Goal: Information Seeking & Learning: Learn about a topic

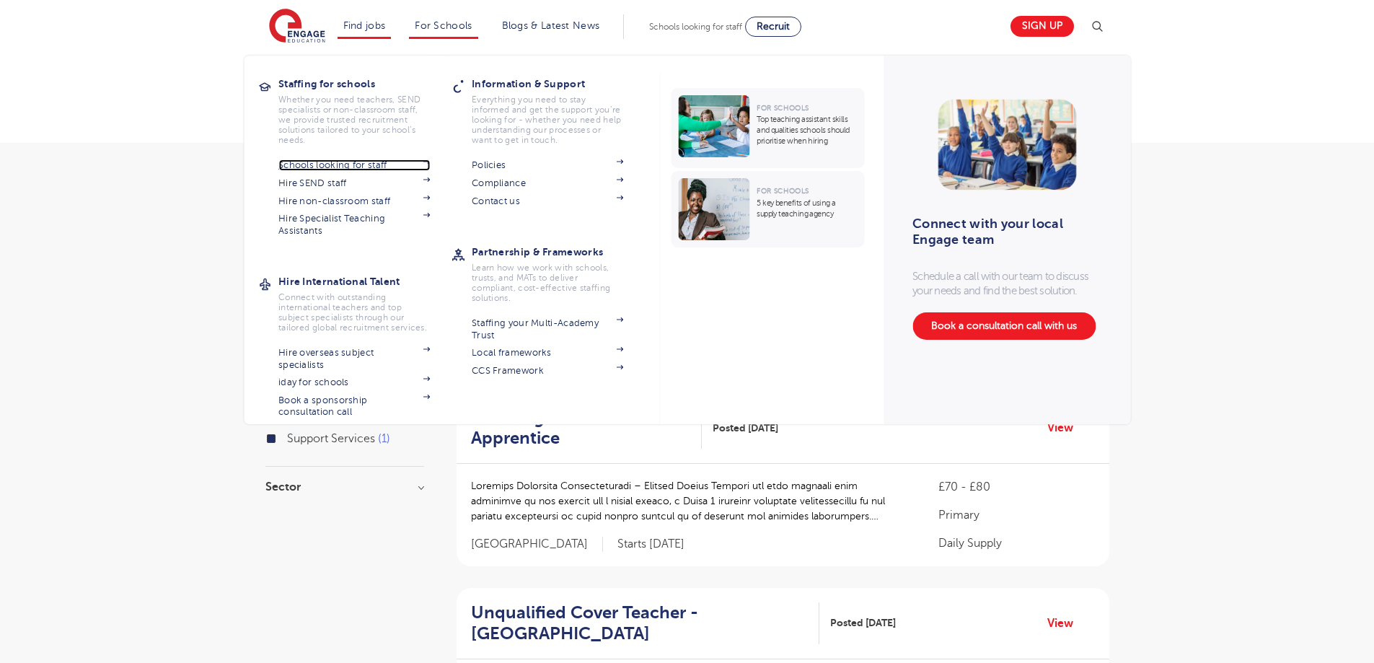
click at [382, 165] on link "Schools looking for staff" at bounding box center [353, 165] width 151 height 12
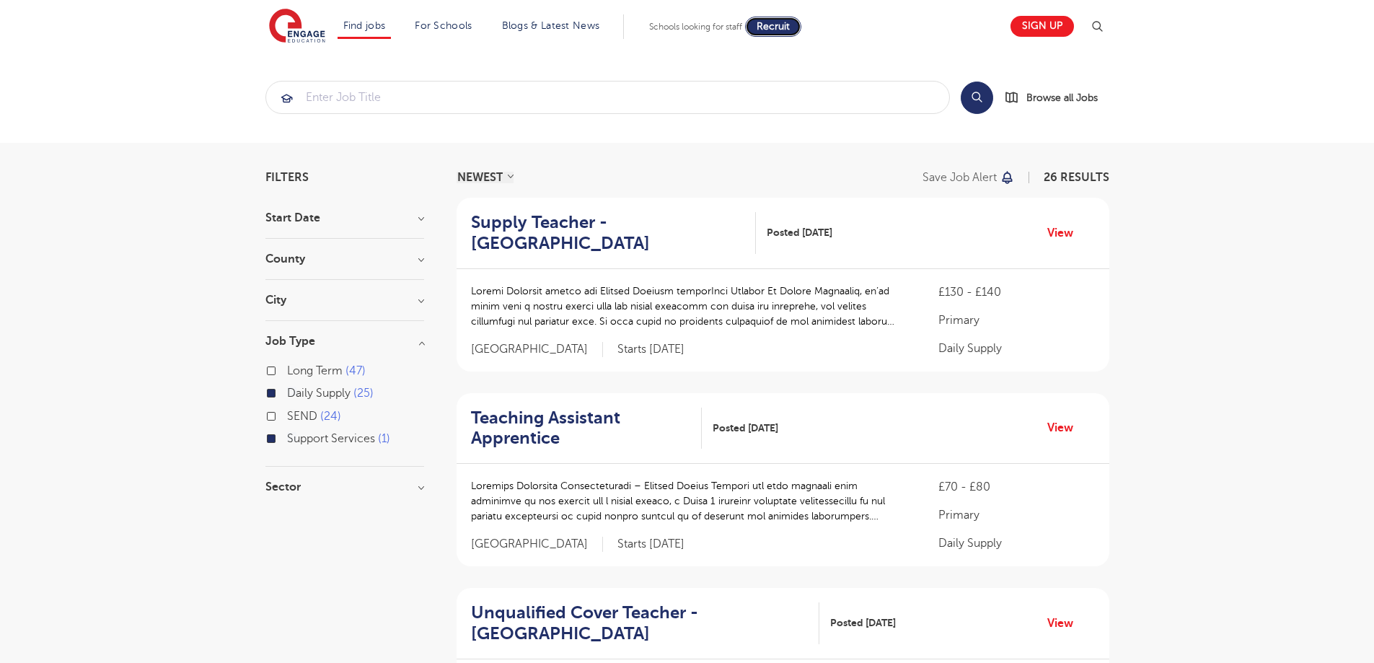
click at [769, 25] on span "Recruit" at bounding box center [772, 26] width 33 height 11
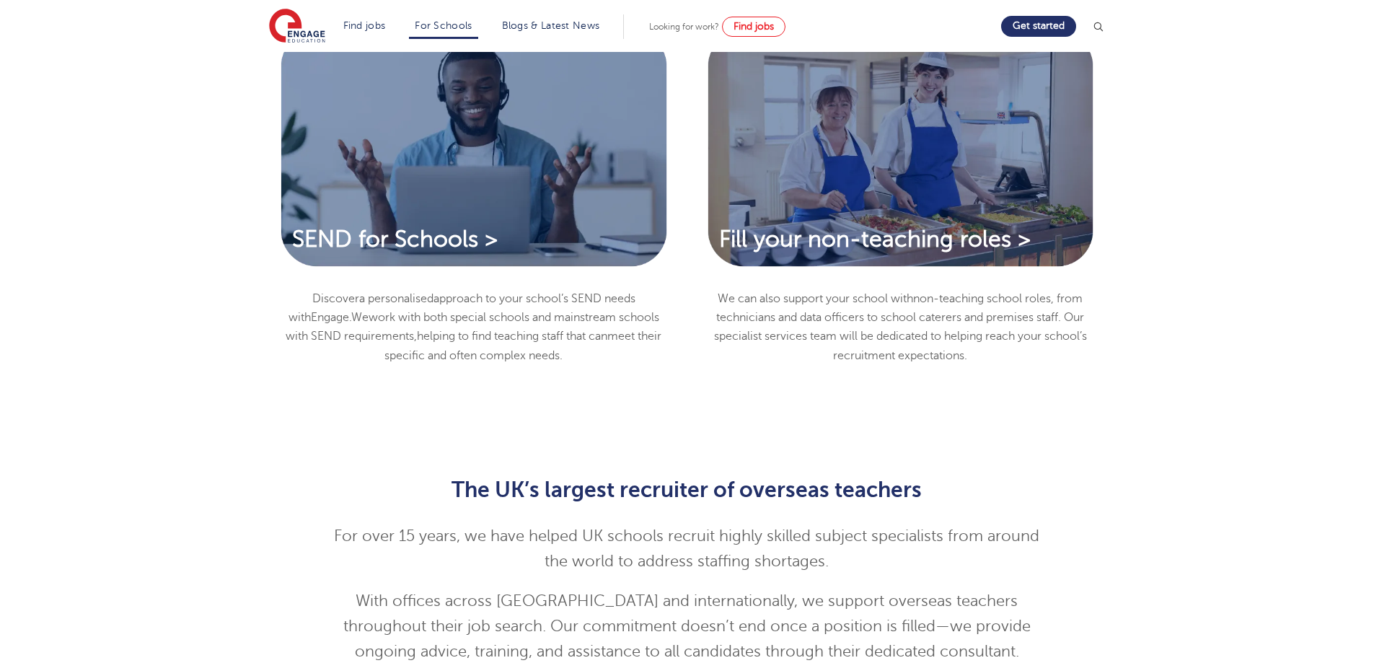
scroll to position [1154, 0]
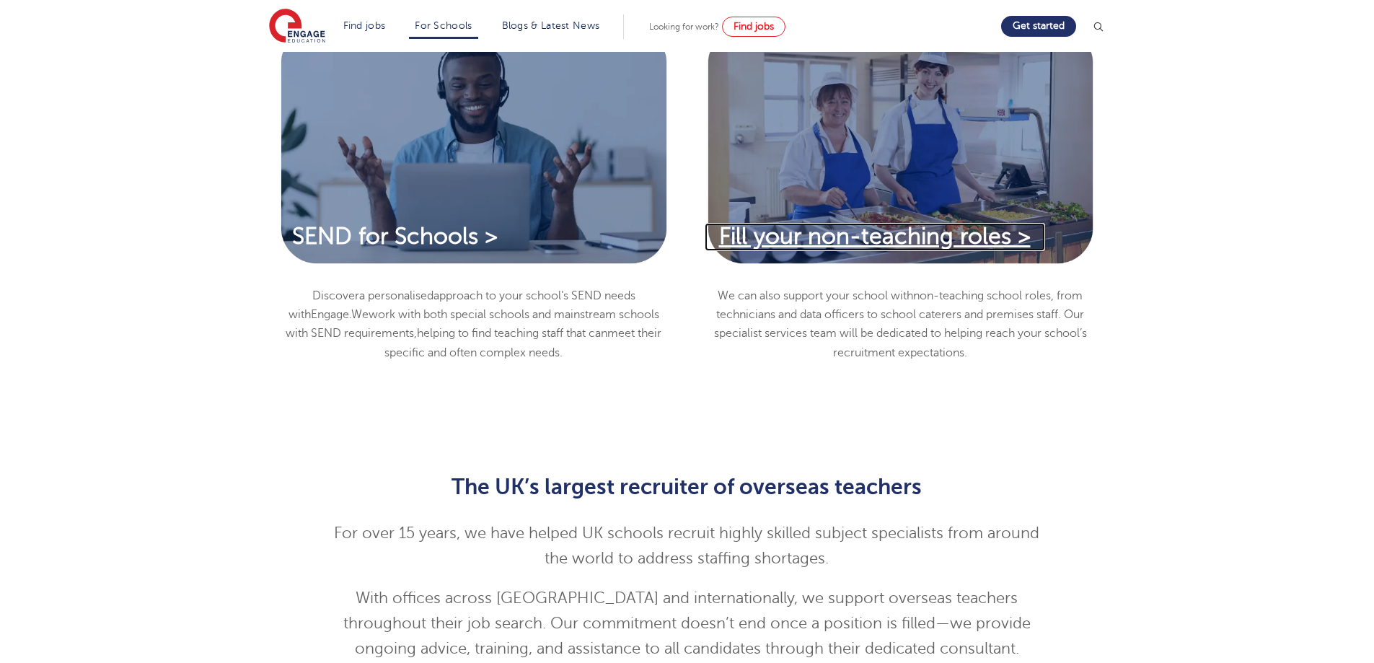
click at [960, 244] on span "Fill your non-teaching roles >" at bounding box center [875, 236] width 312 height 25
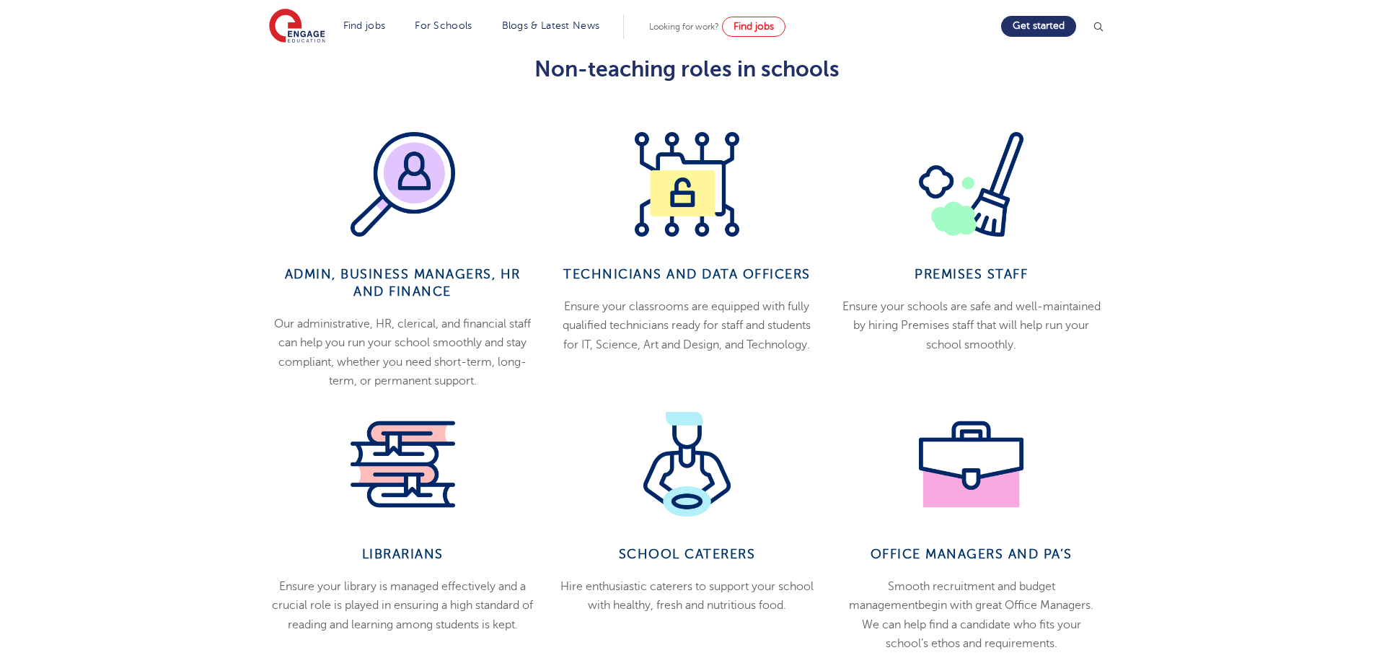
scroll to position [649, 0]
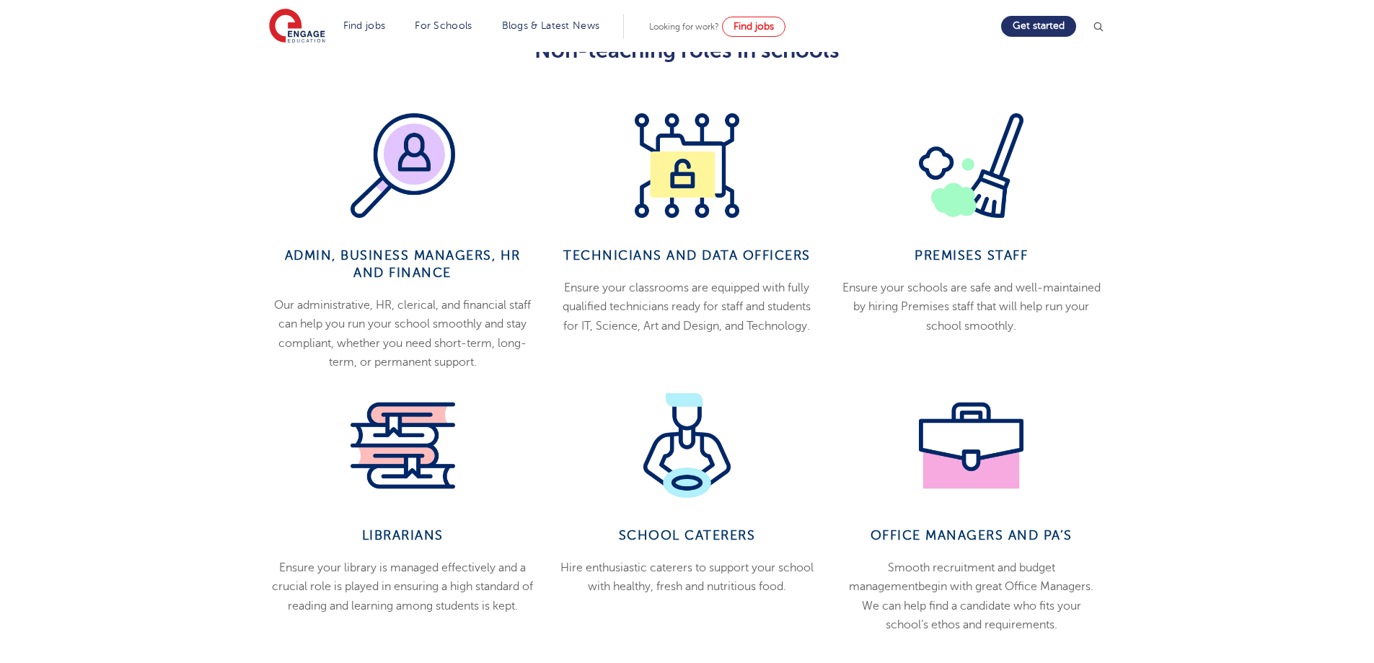
click at [402, 162] on img at bounding box center [402, 165] width 105 height 105
click at [455, 337] on p "Our administrative, HR, clerical, and financial staff can help you run your sch…" at bounding box center [402, 334] width 262 height 76
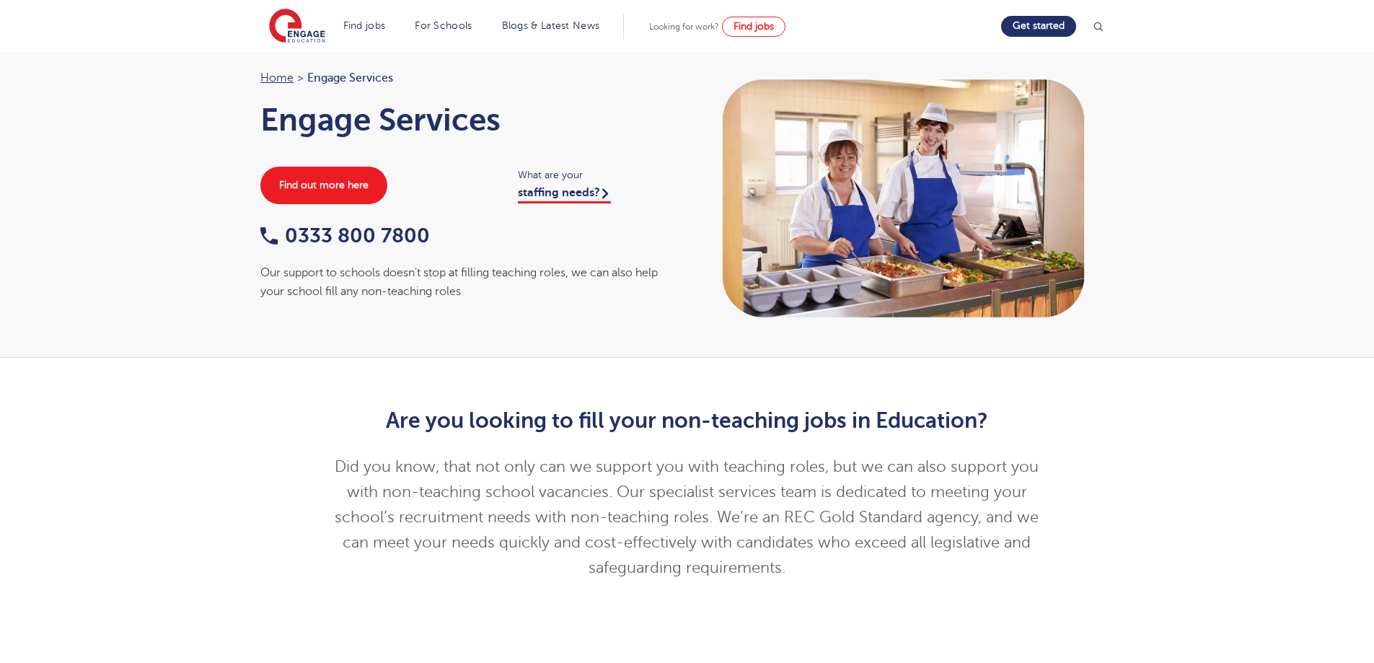
scroll to position [0, 0]
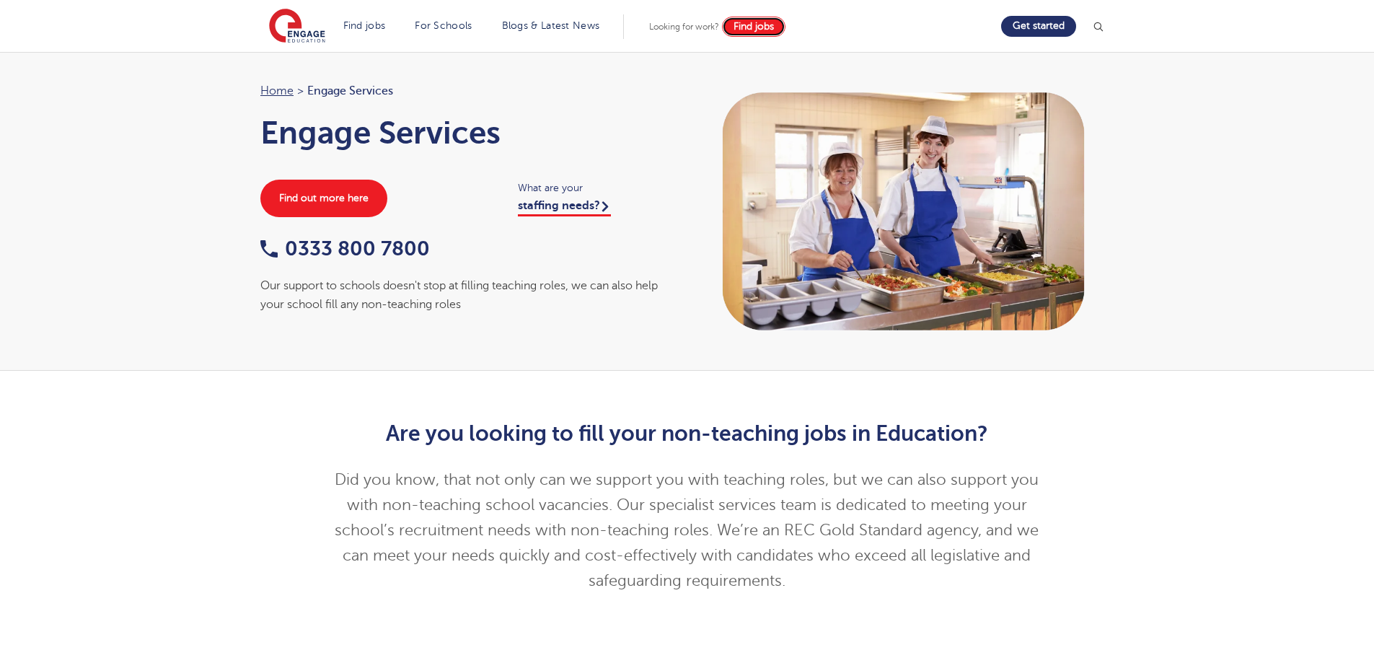
click at [761, 25] on span "Find jobs" at bounding box center [753, 26] width 40 height 11
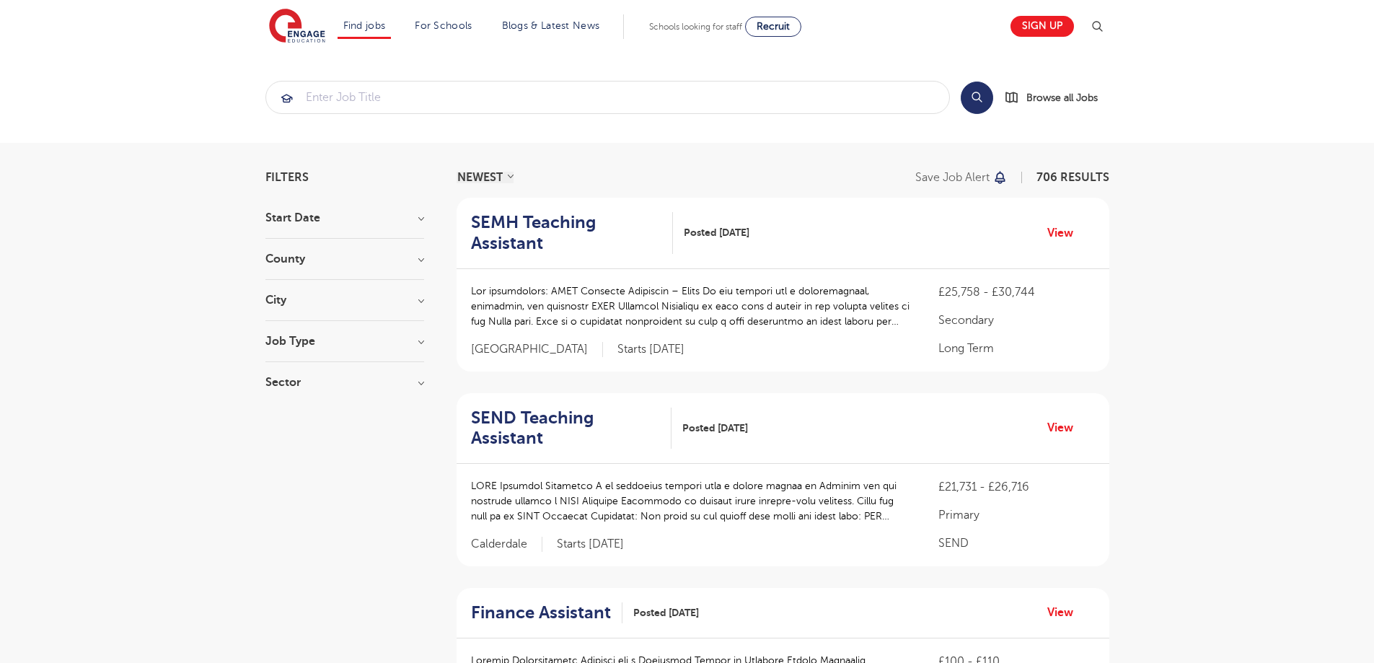
click at [420, 343] on h3 "Job Type" at bounding box center [344, 341] width 159 height 12
click at [287, 438] on label "Support Services 1" at bounding box center [338, 438] width 103 height 19
click at [287, 438] on input "Support Services 1" at bounding box center [291, 436] width 9 height 9
checkbox input "true"
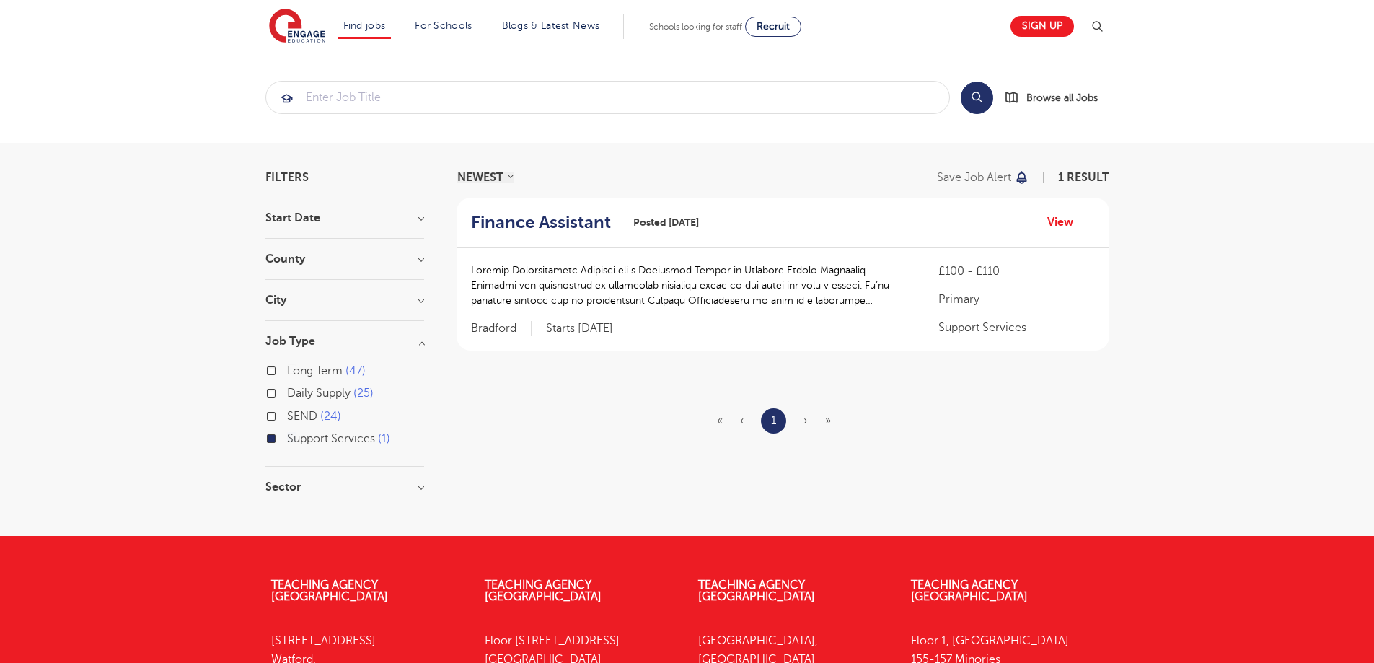
click at [417, 484] on h3 "Sector" at bounding box center [344, 487] width 159 height 12
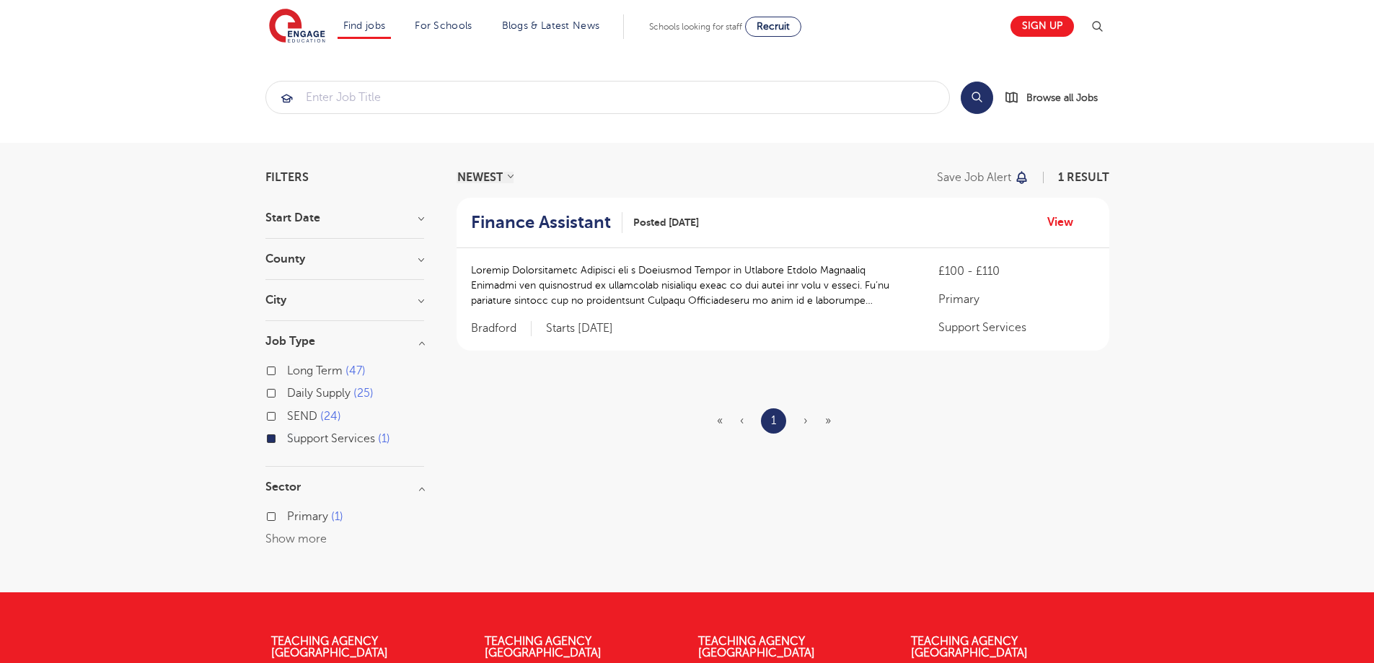
click at [287, 516] on label "Primary 1" at bounding box center [315, 516] width 56 height 19
click at [287, 516] on input "Primary 1" at bounding box center [291, 514] width 9 height 9
click at [418, 257] on h3 "County" at bounding box center [344, 259] width 159 height 12
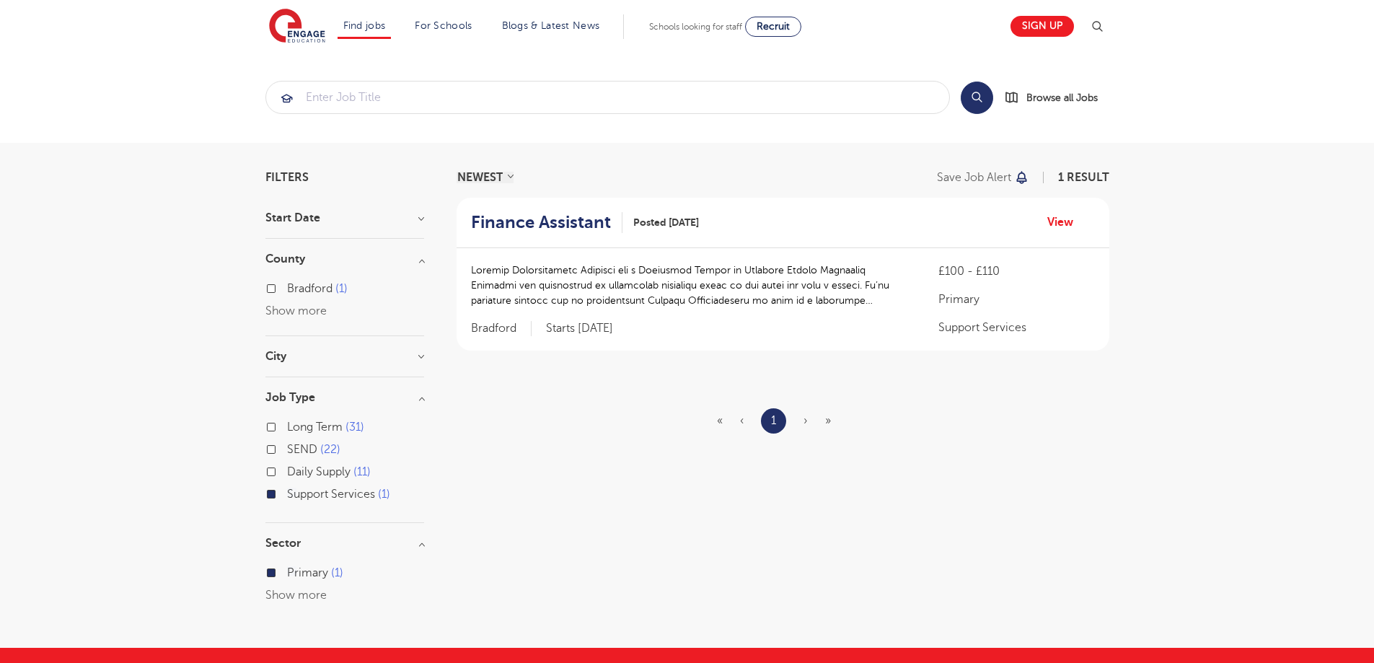
click at [423, 256] on h3 "County" at bounding box center [344, 259] width 159 height 12
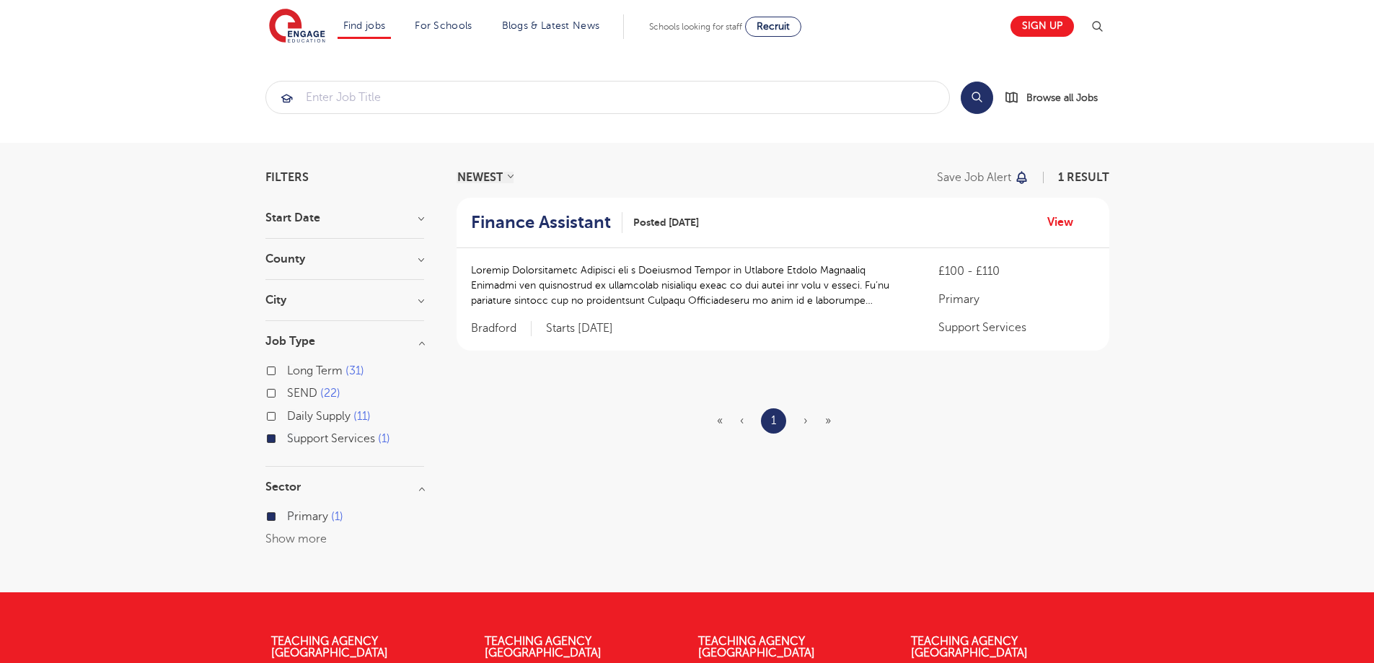
click at [418, 341] on h3 "Job Type" at bounding box center [344, 341] width 159 height 12
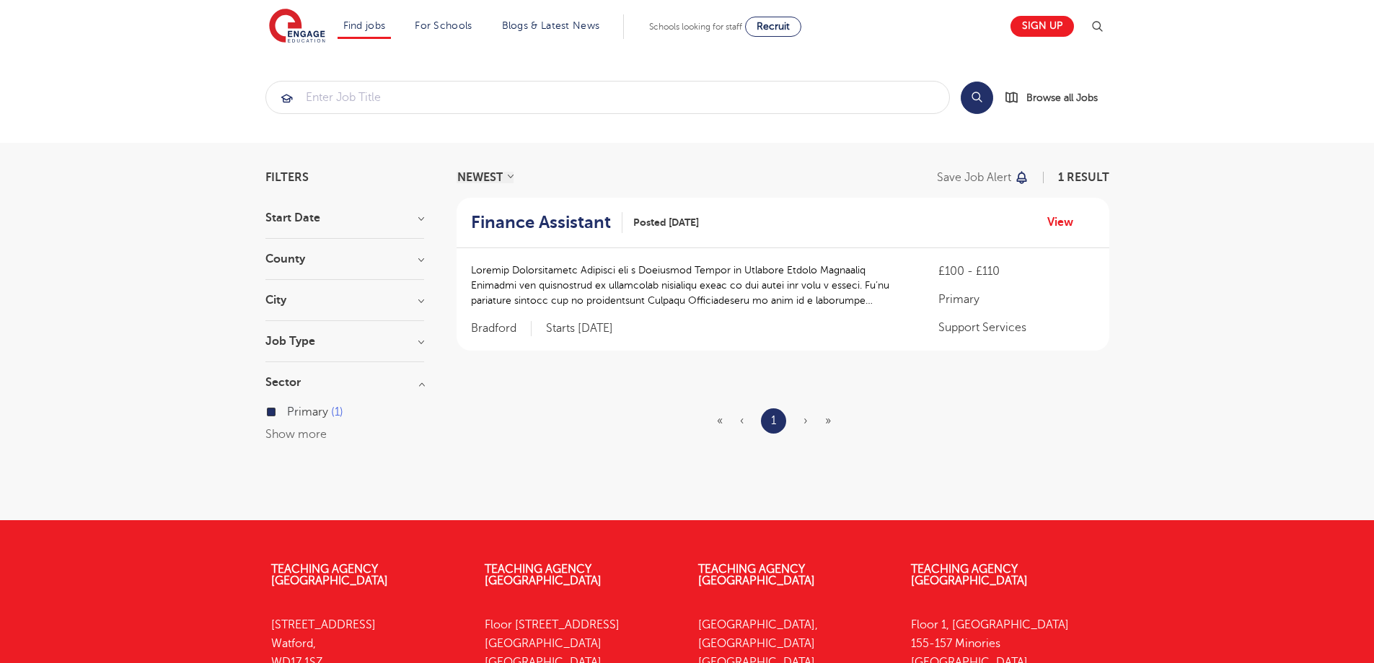
click at [424, 382] on h3 "Sector" at bounding box center [344, 382] width 159 height 12
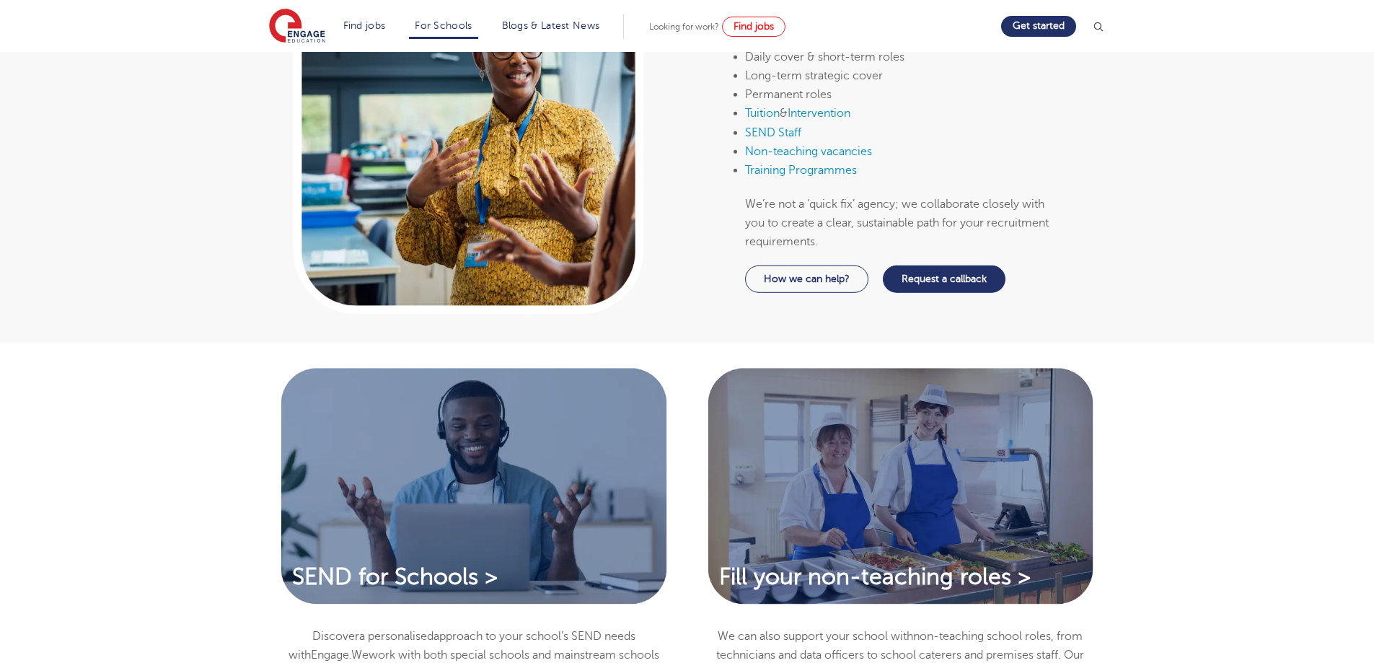
scroll to position [937, 0]
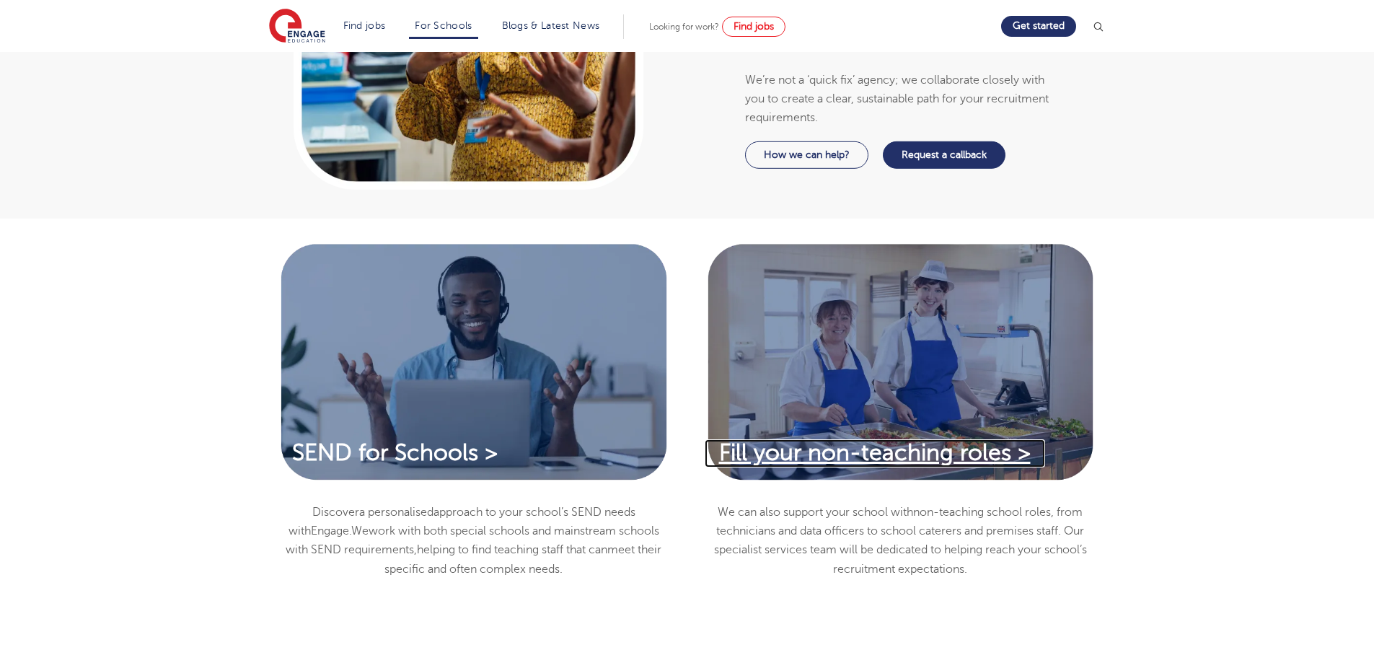
click at [939, 464] on span "Fill your non-teaching roles >" at bounding box center [875, 452] width 312 height 25
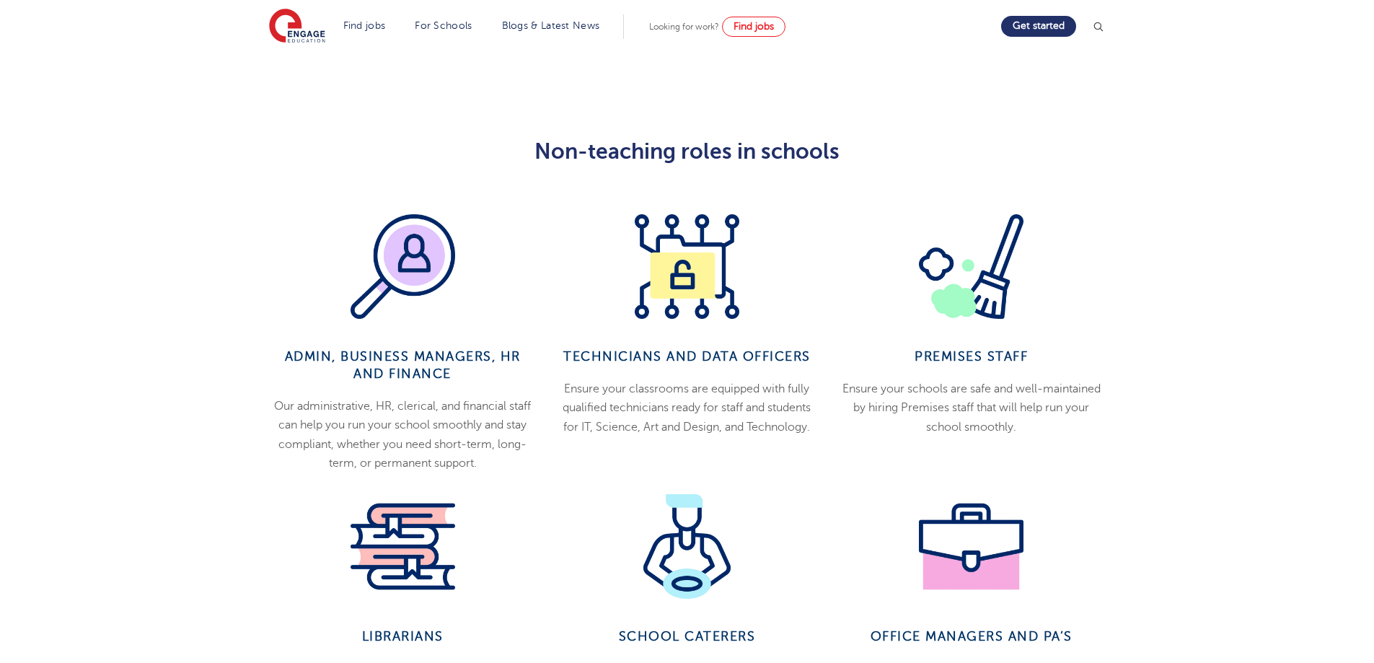
scroll to position [577, 0]
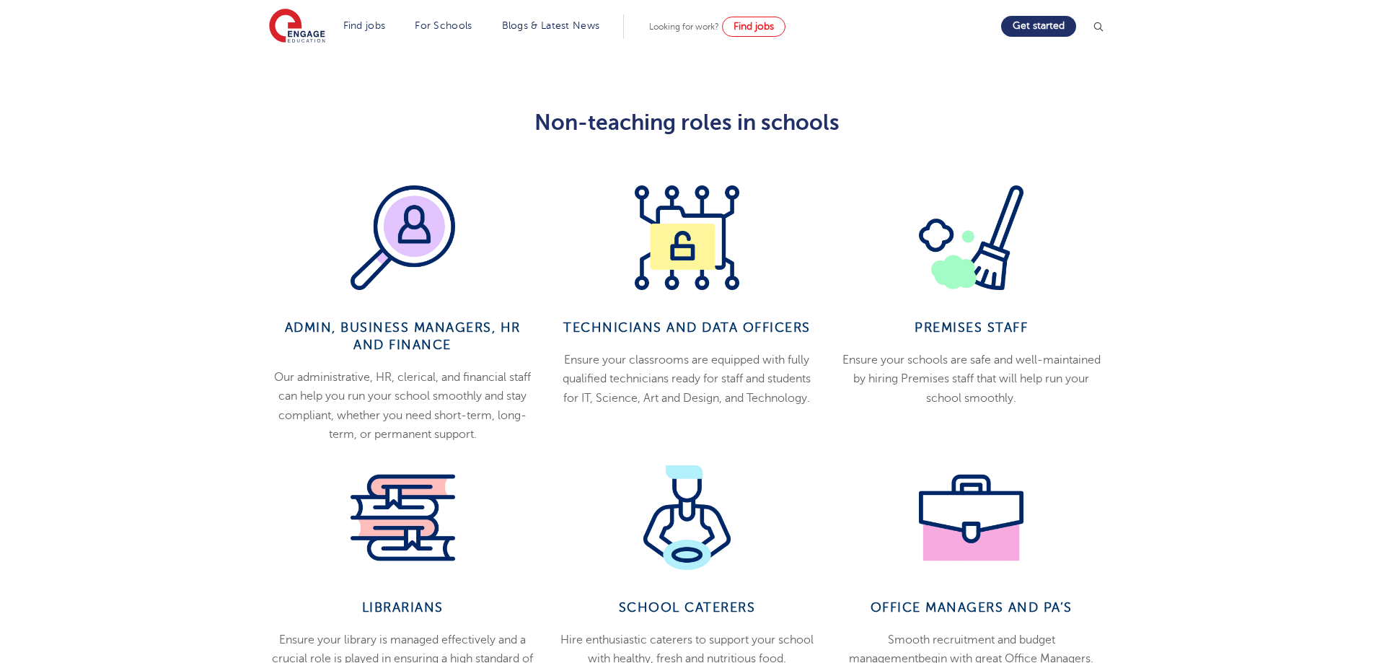
click at [397, 344] on span "Admin, Business managers, HR and Finance" at bounding box center [403, 336] width 236 height 32
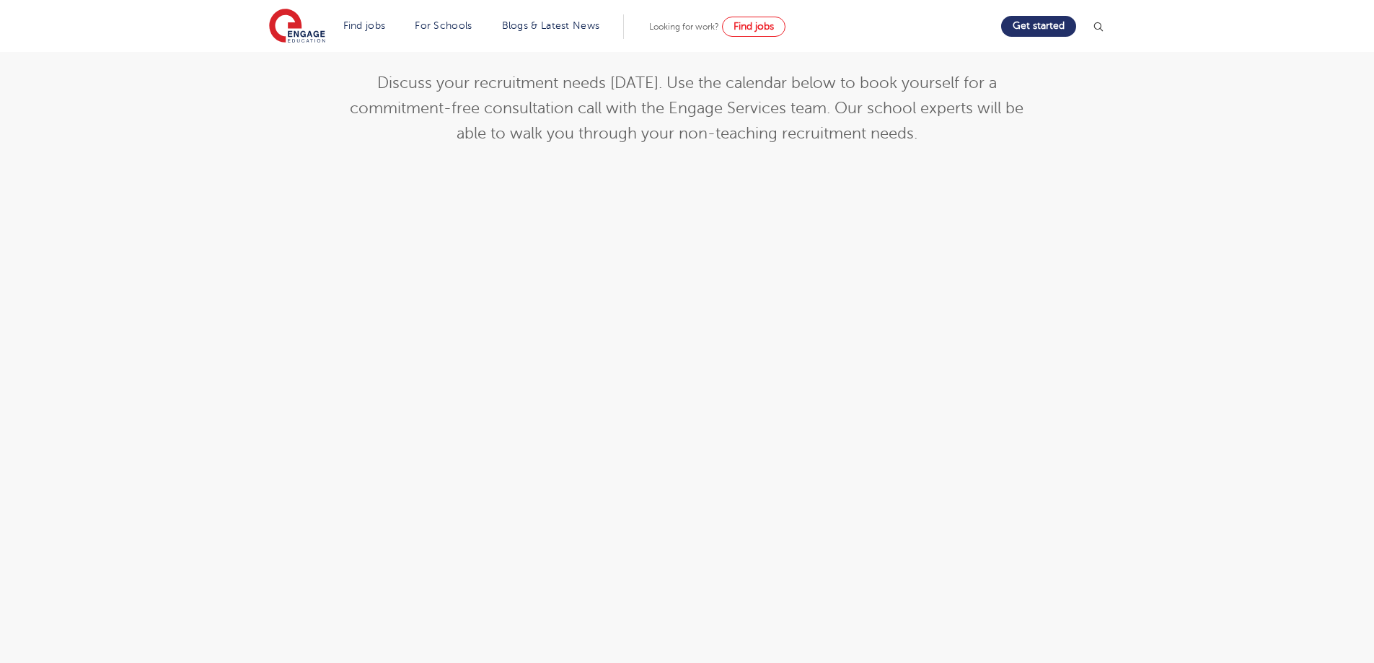
scroll to position [1803, 0]
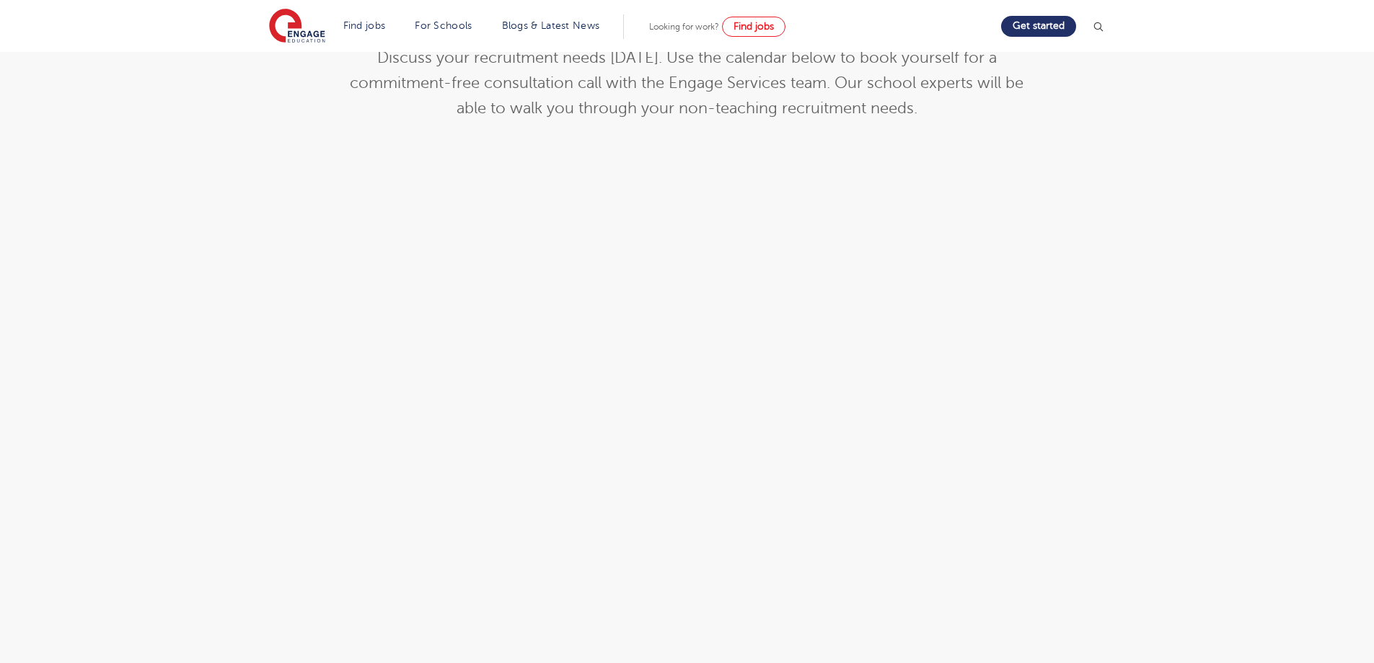
click at [1293, 405] on div "Book a consultation call with our services team Discuss your recruitment needs …" at bounding box center [687, 338] width 1374 height 779
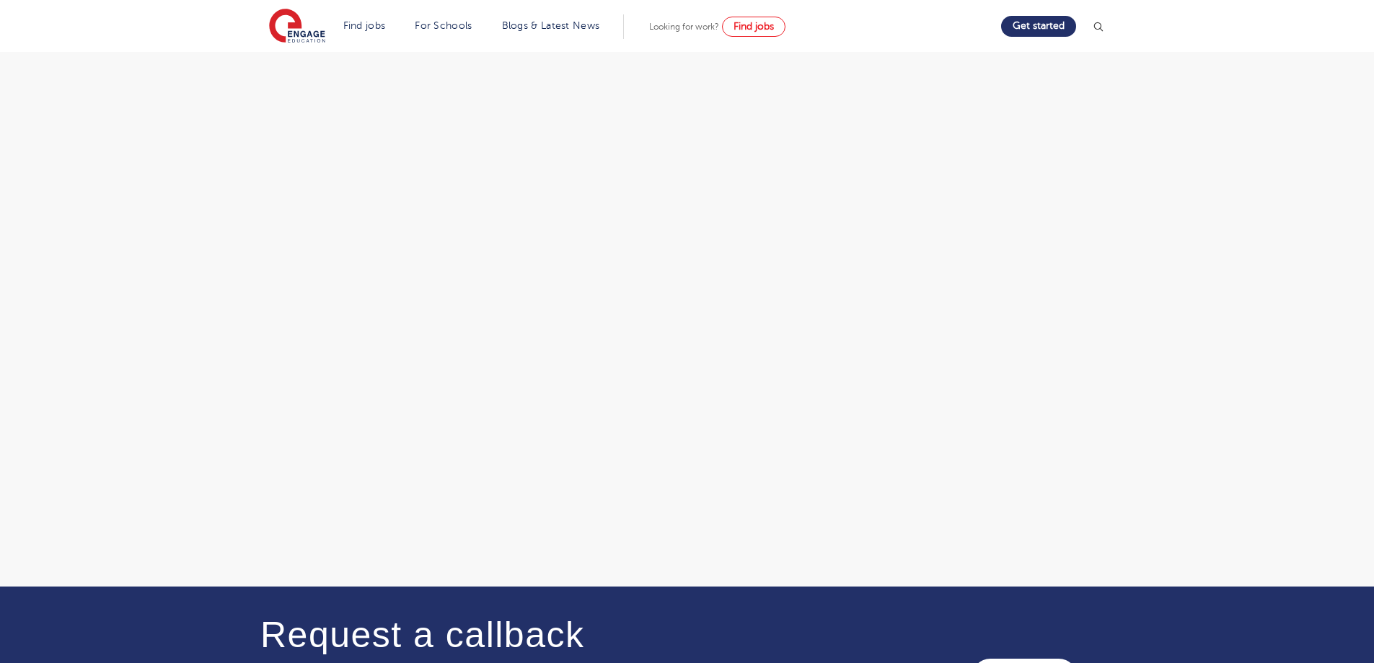
scroll to position [1947, 0]
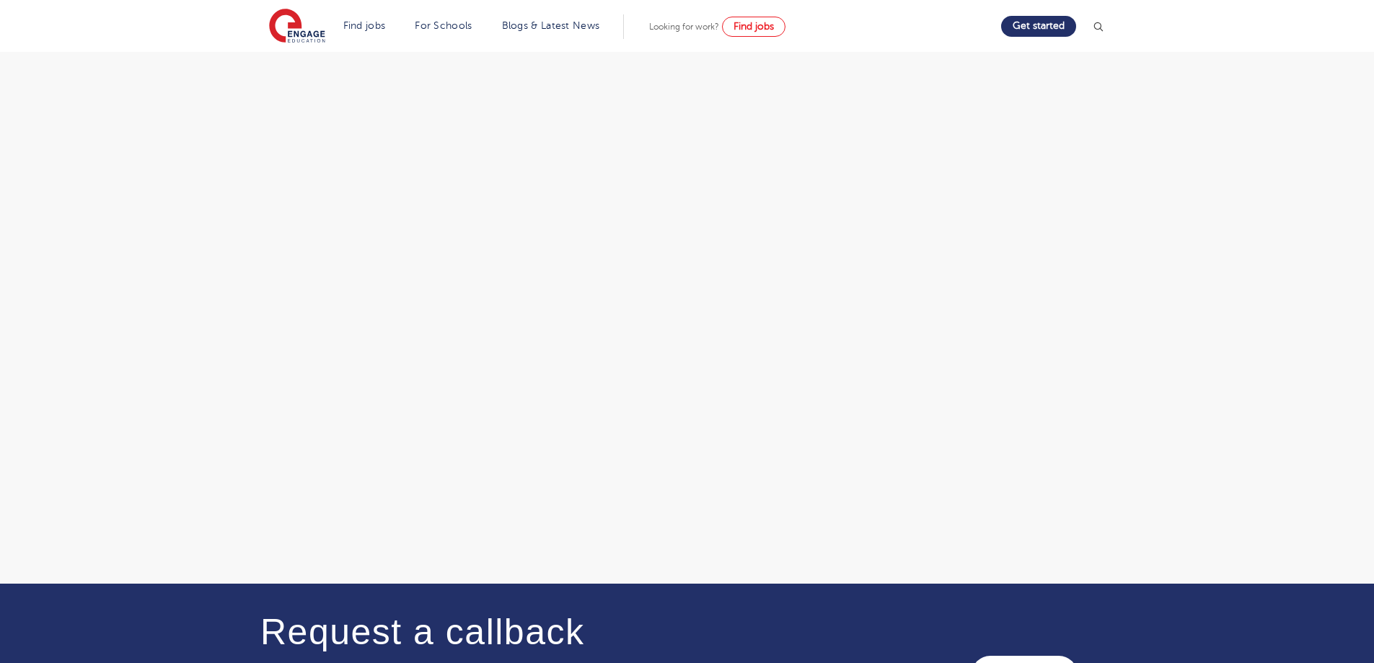
click at [1121, 266] on div "Book a consultation call with our services team Discuss your recruitment needs …" at bounding box center [686, 193] width 875 height 721
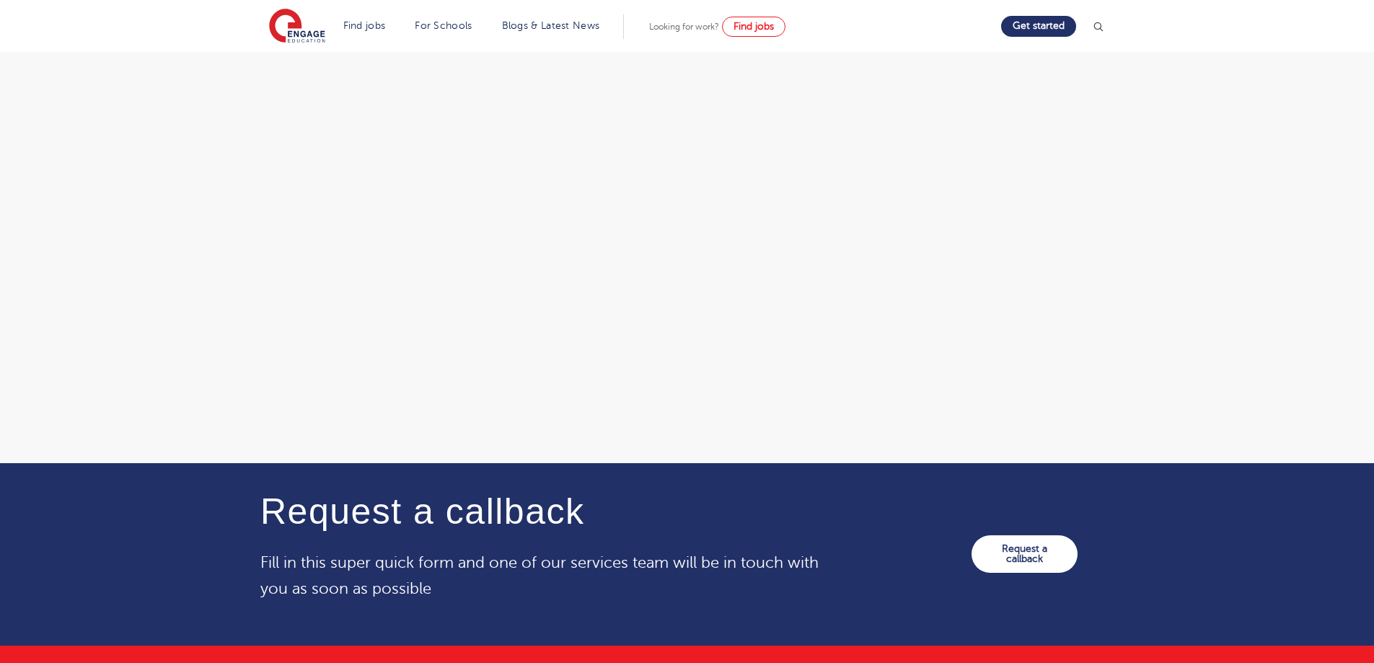
scroll to position [2091, 0]
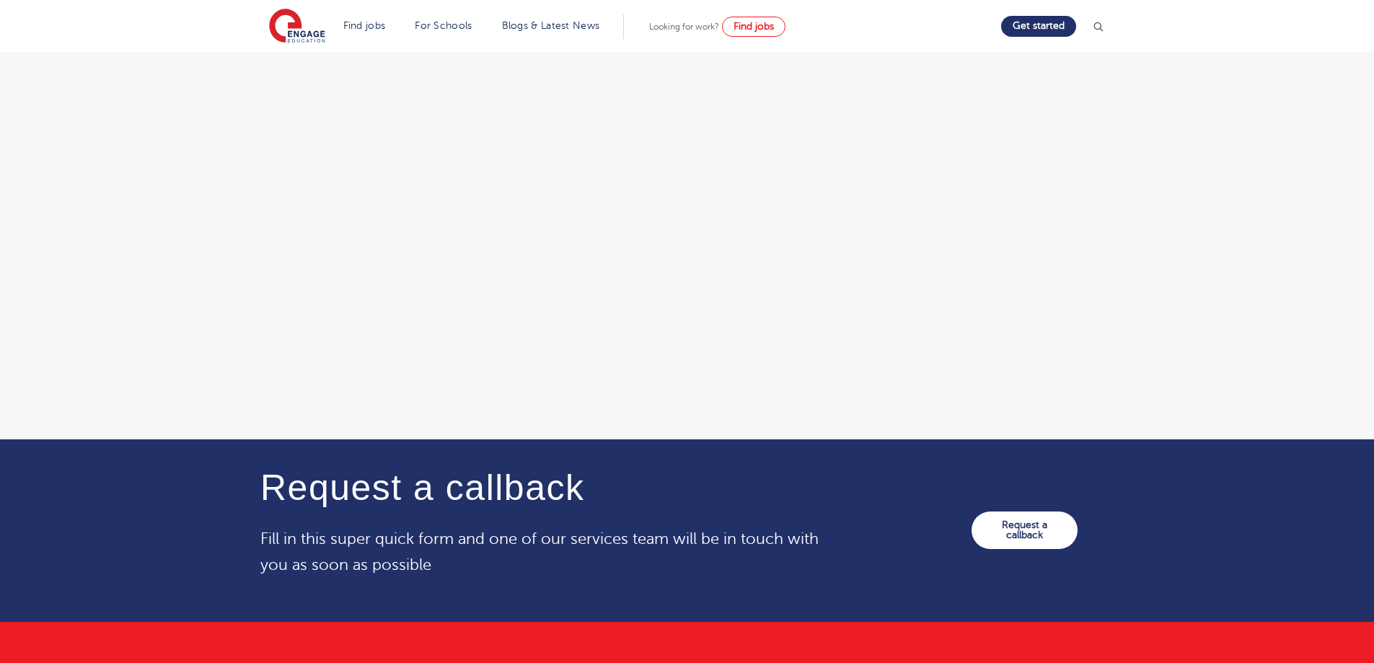
click at [1078, 210] on div "Book a consultation call with our services team Discuss your recruitment needs …" at bounding box center [686, 49] width 875 height 721
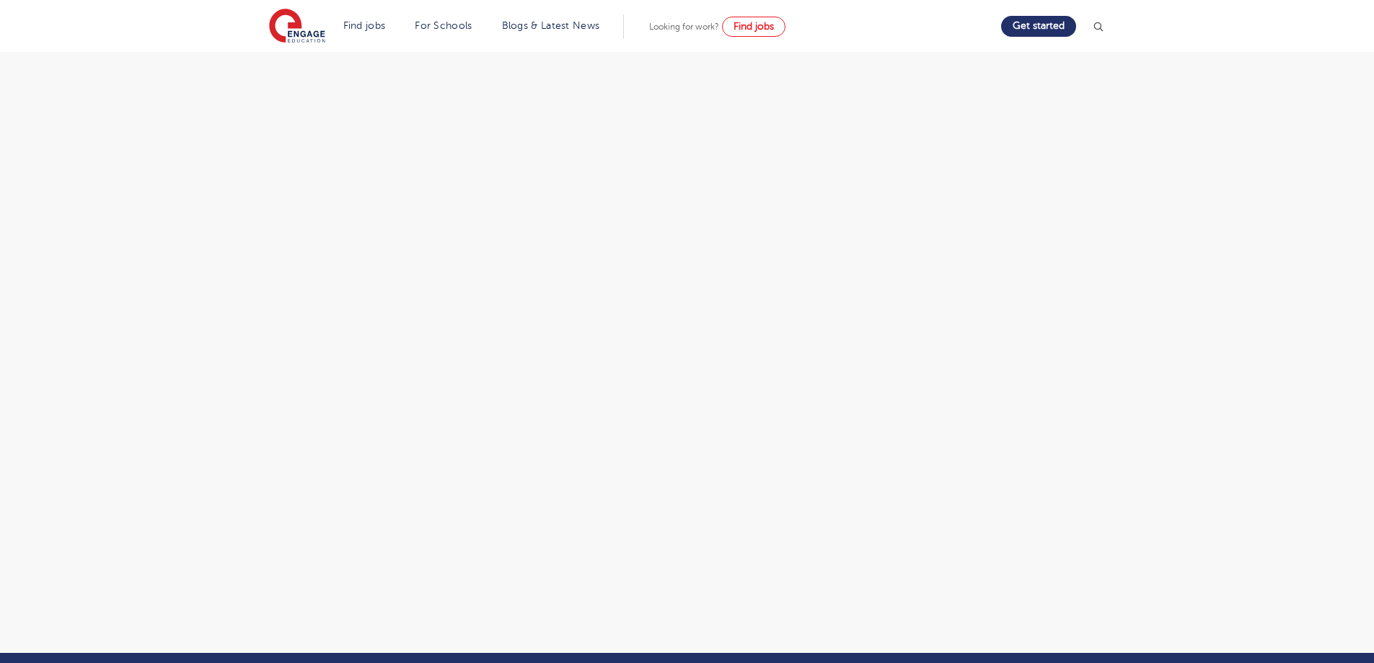
scroll to position [1875, 0]
